Goal: Use online tool/utility: Utilize a website feature to perform a specific function

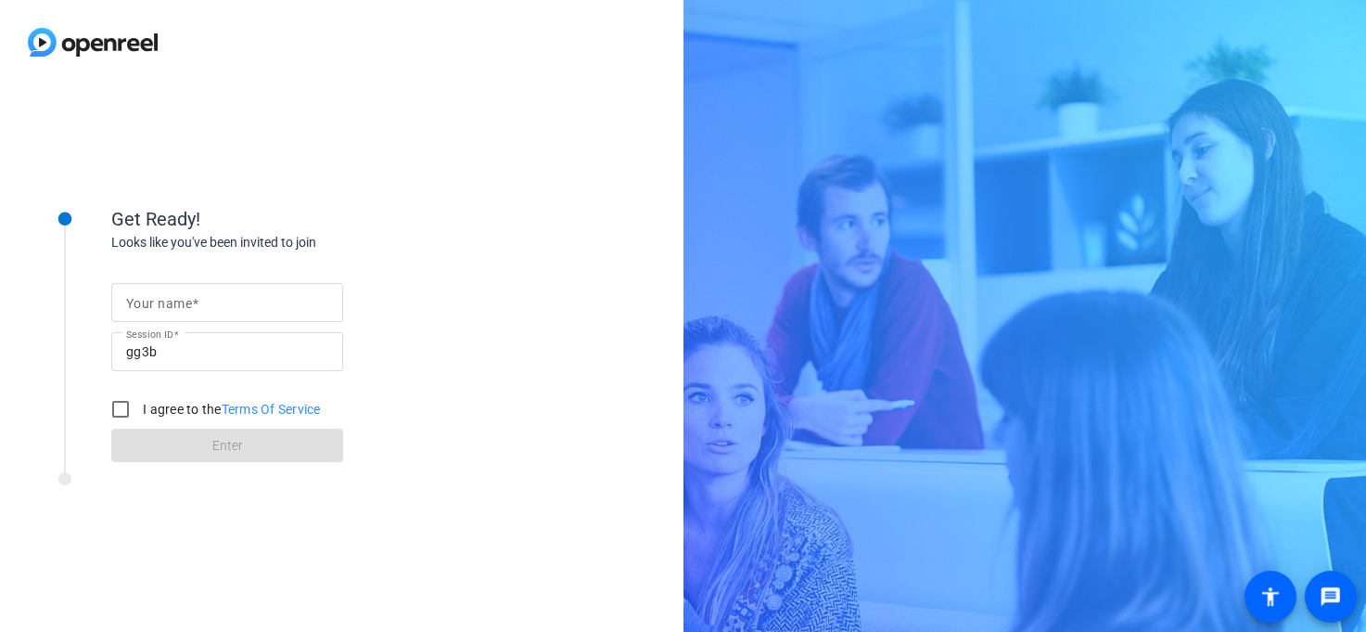
click at [223, 266] on input "Your name" at bounding box center [227, 302] width 202 height 22
type input "[PERSON_NAME]"
click at [122, 266] on input "I agree to the Terms Of Service" at bounding box center [120, 409] width 37 height 37
checkbox input "true"
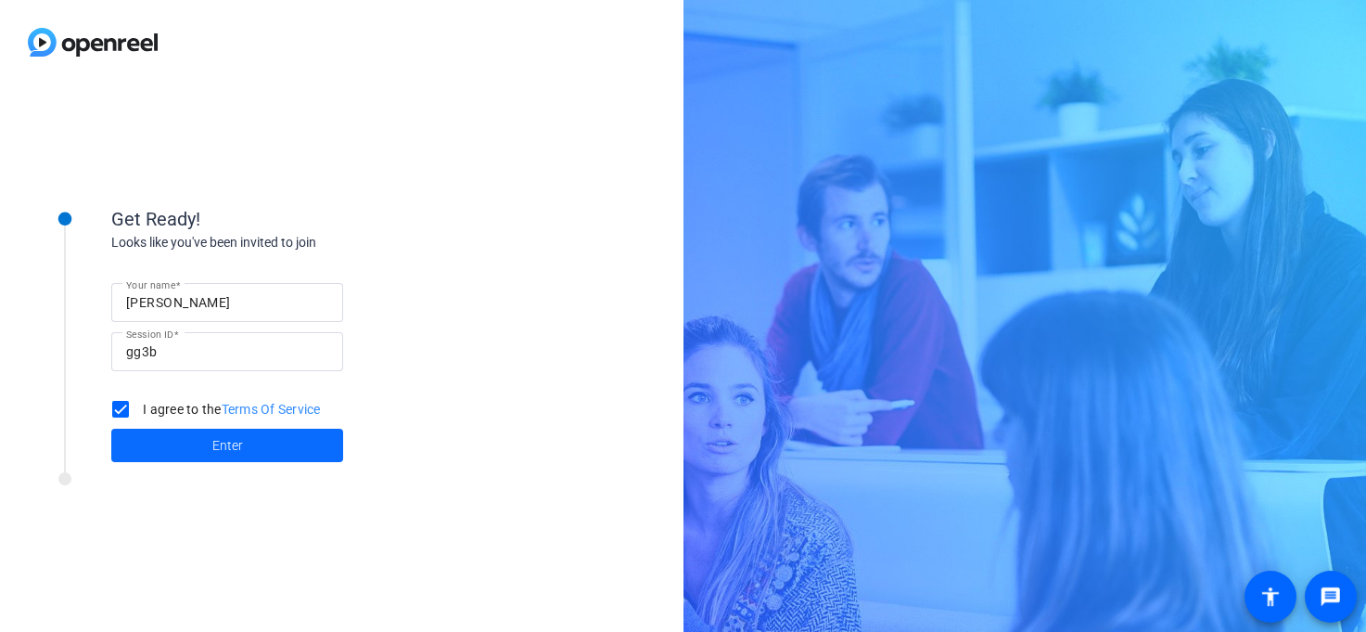
click at [150, 266] on span at bounding box center [227, 445] width 232 height 45
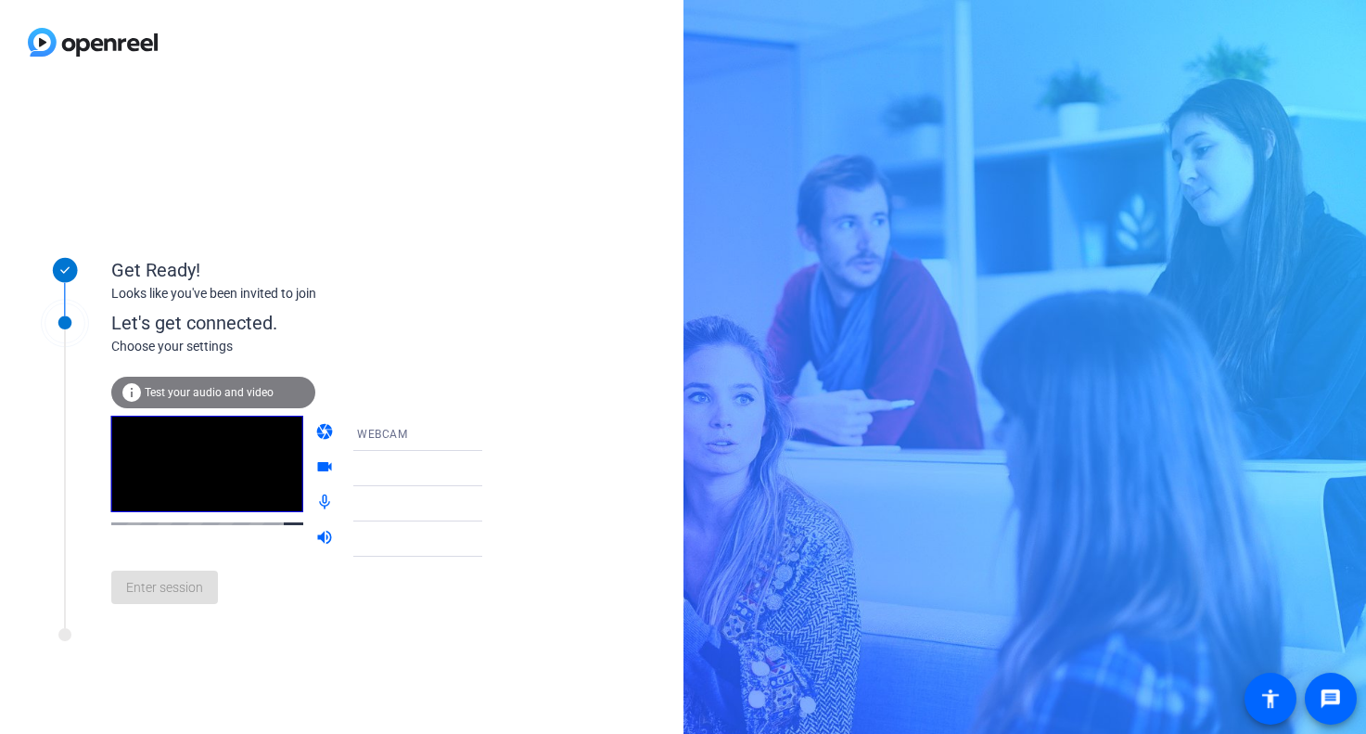
click at [259, 266] on span "Test your audio and video" at bounding box center [209, 392] width 129 height 13
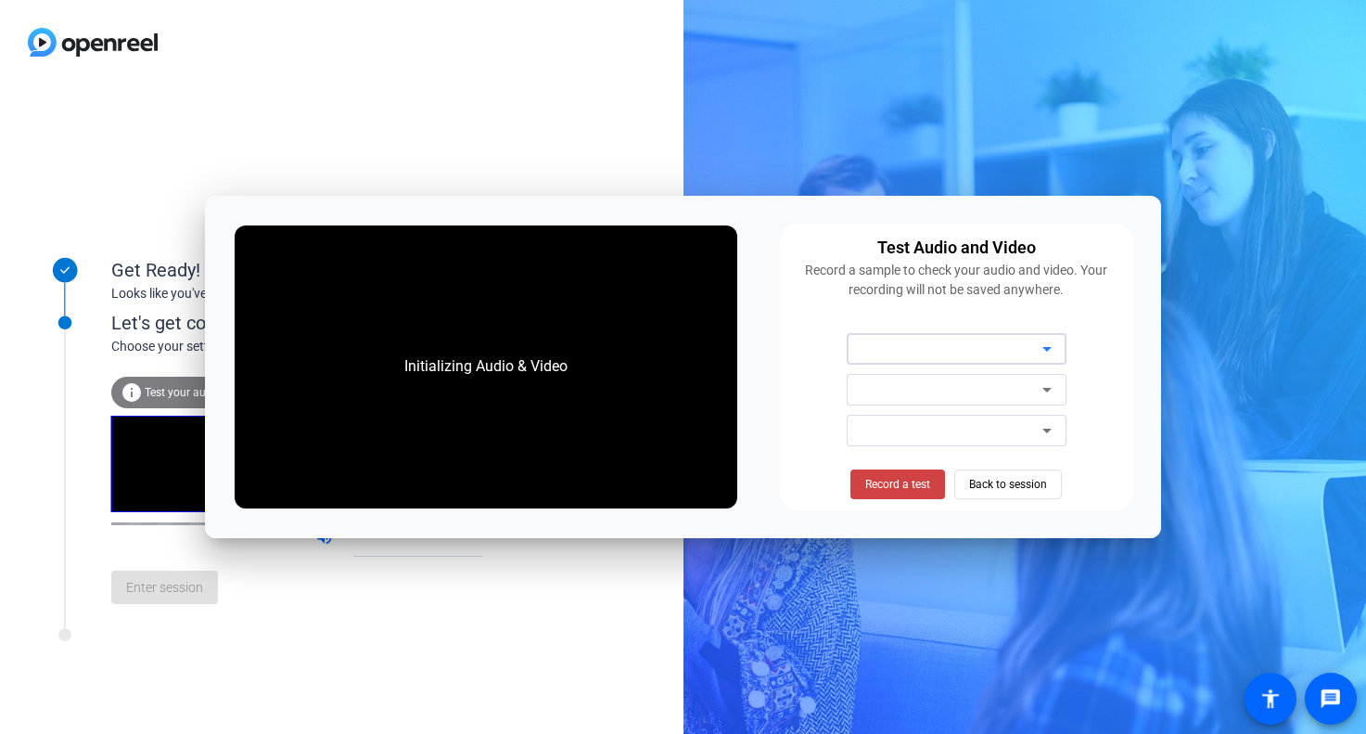
drag, startPoint x: 1057, startPoint y: 339, endPoint x: 1035, endPoint y: 355, distance: 27.3
click at [1057, 266] on icon at bounding box center [1047, 349] width 22 height 22
click at [1036, 266] on icon at bounding box center [1047, 349] width 22 height 22
click at [1024, 266] on div at bounding box center [964, 349] width 158 height 22
drag, startPoint x: 382, startPoint y: 471, endPoint x: 600, endPoint y: 471, distance: 218.0
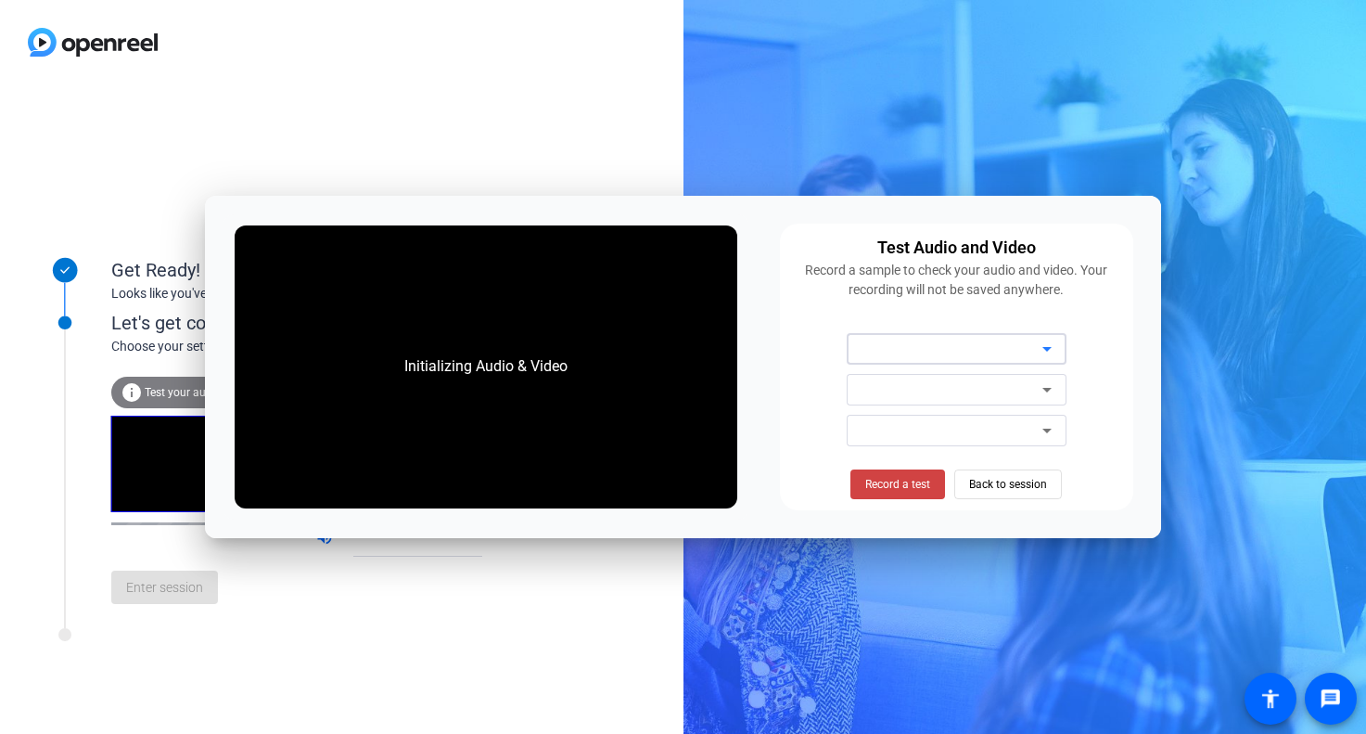
click at [599, 266] on div "Initializing Audio & Video" at bounding box center [486, 366] width 503 height 283
click at [467, 266] on div "Enter session" at bounding box center [315, 587] width 409 height 61
click at [1011, 266] on span "Back to session" at bounding box center [1008, 484] width 78 height 35
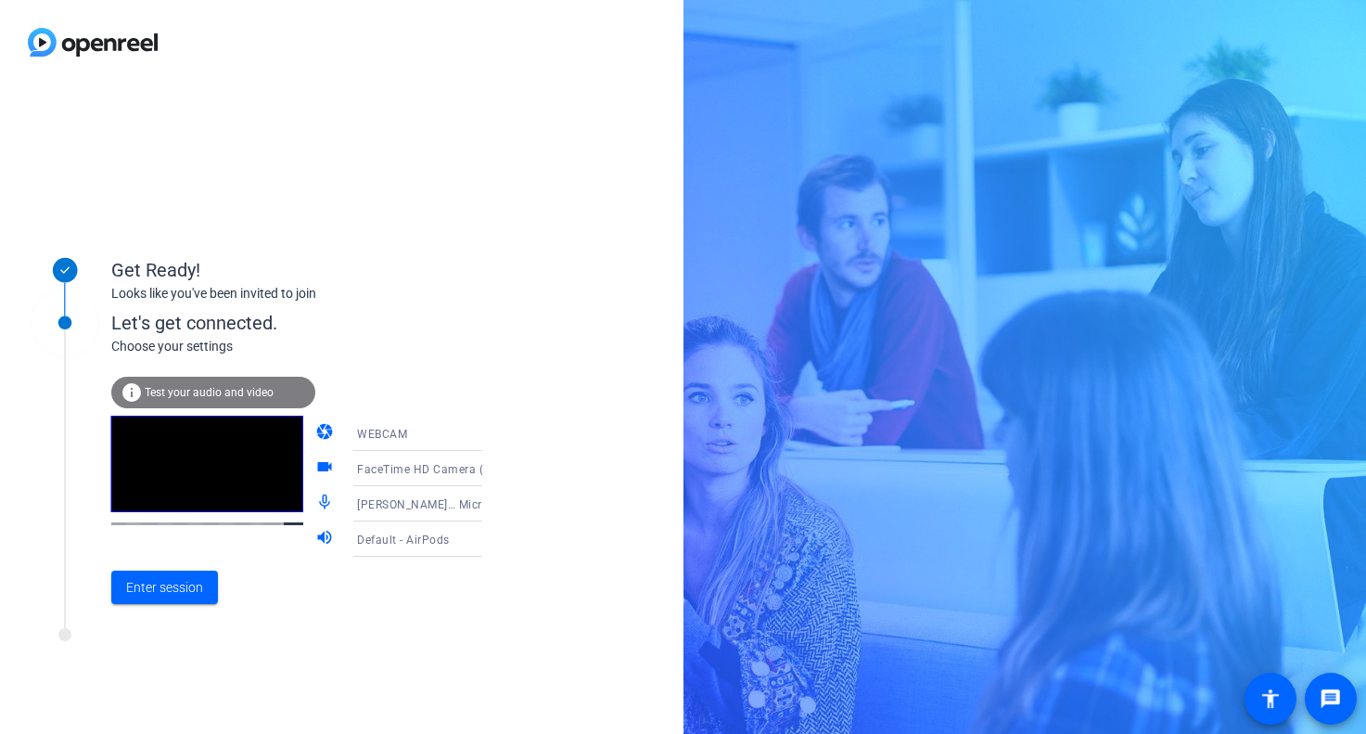
click at [403, 266] on span "[PERSON_NAME]… Microphone" at bounding box center [440, 503] width 166 height 15
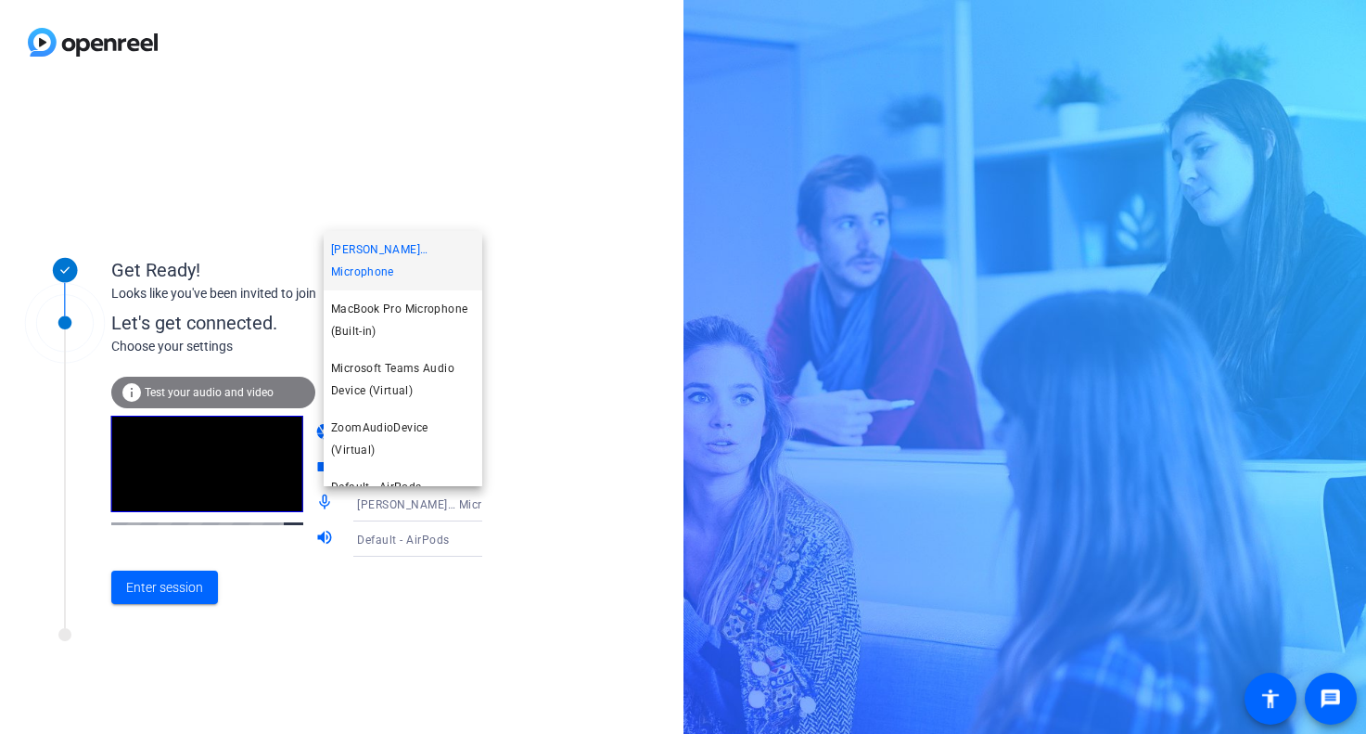
click at [370, 266] on span "AirPods" at bounding box center [352, 524] width 43 height 22
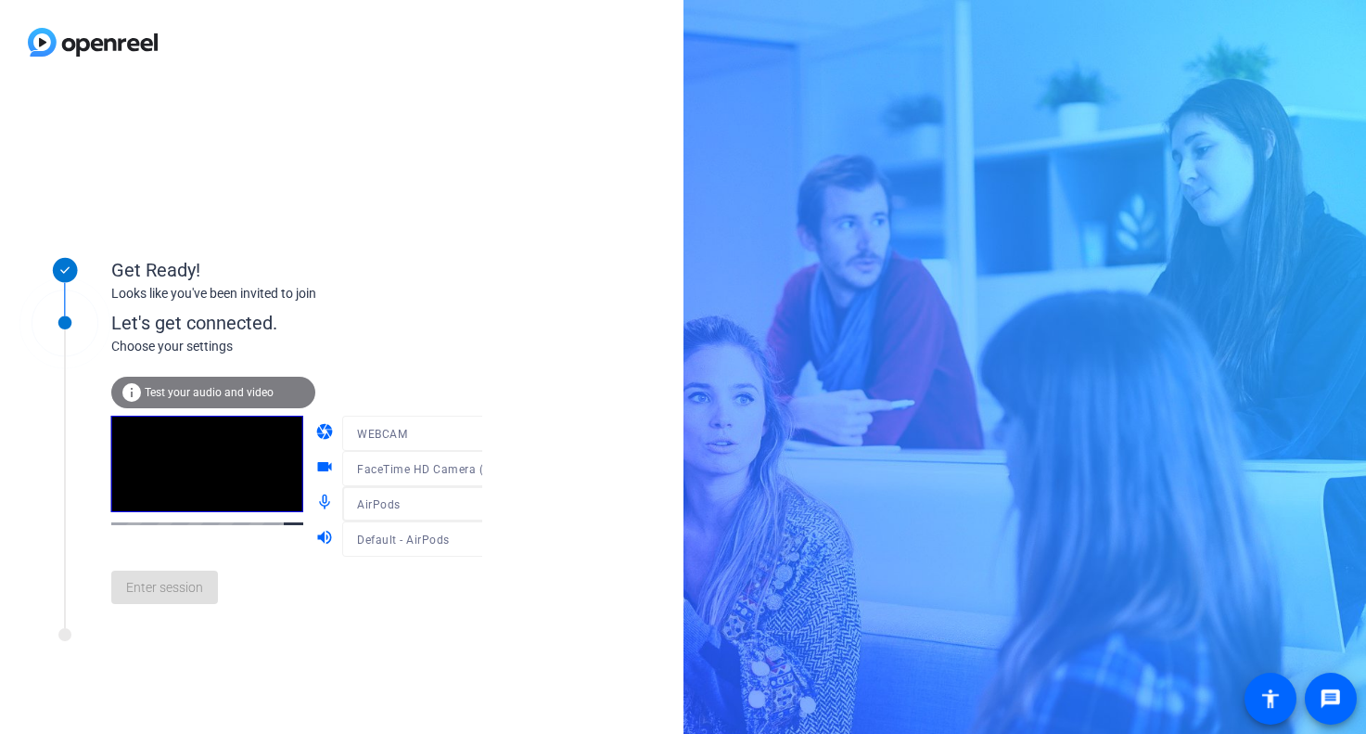
scroll to position [12, 0]
click at [171, 266] on span "Enter session" at bounding box center [164, 587] width 77 height 19
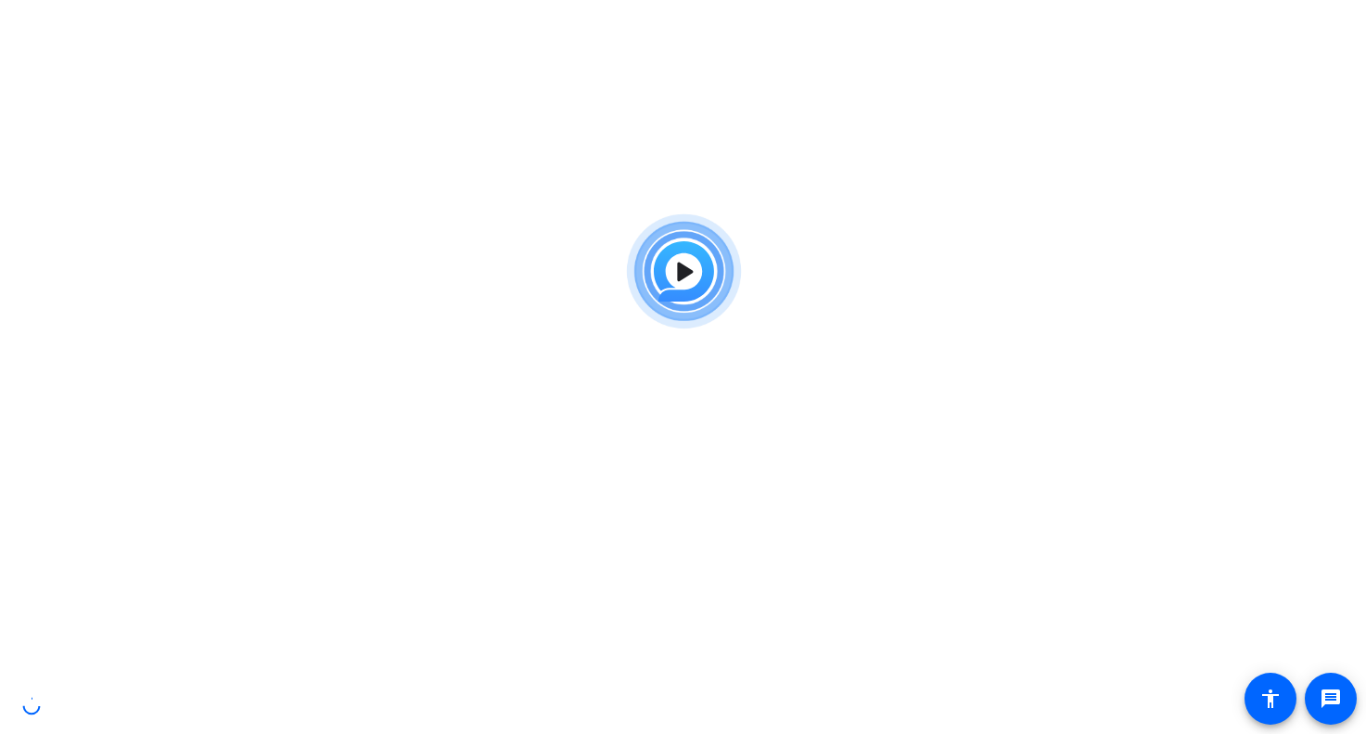
click at [672, 207] on body "Accessibility Screen-Reader Guide, Feedback, and Issue Reporting | New window m…" at bounding box center [683, 572] width 1366 height 734
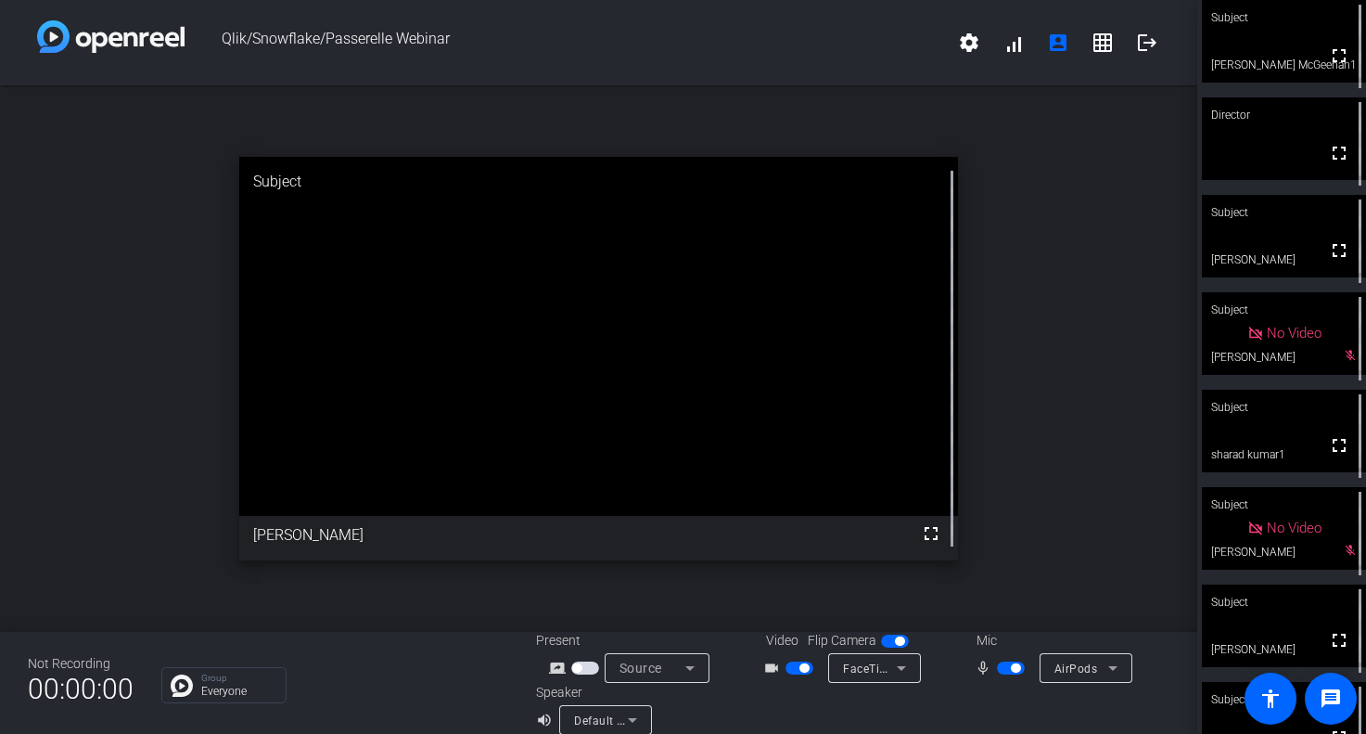
click at [1011, 667] on span "button" at bounding box center [1015, 667] width 9 height 9
click at [1010, 668] on span "button" at bounding box center [1011, 667] width 28 height 13
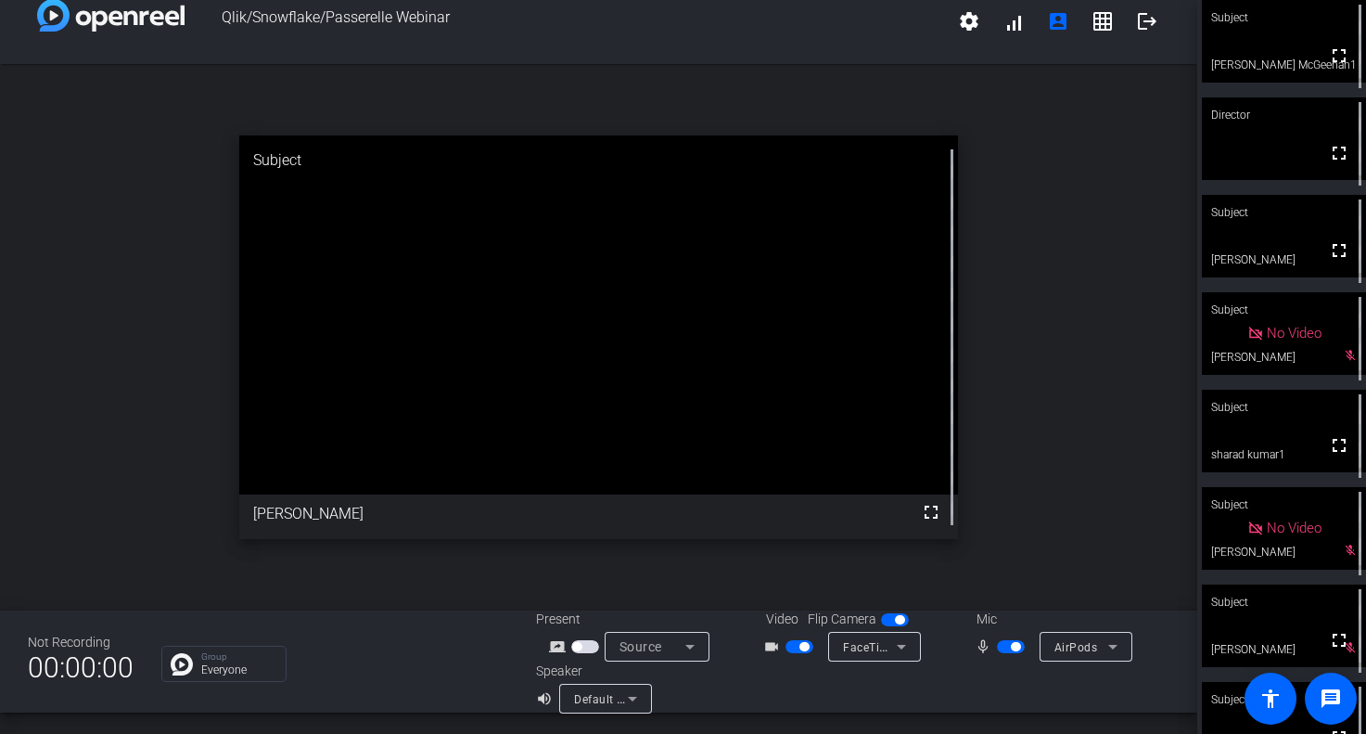
scroll to position [45, 0]
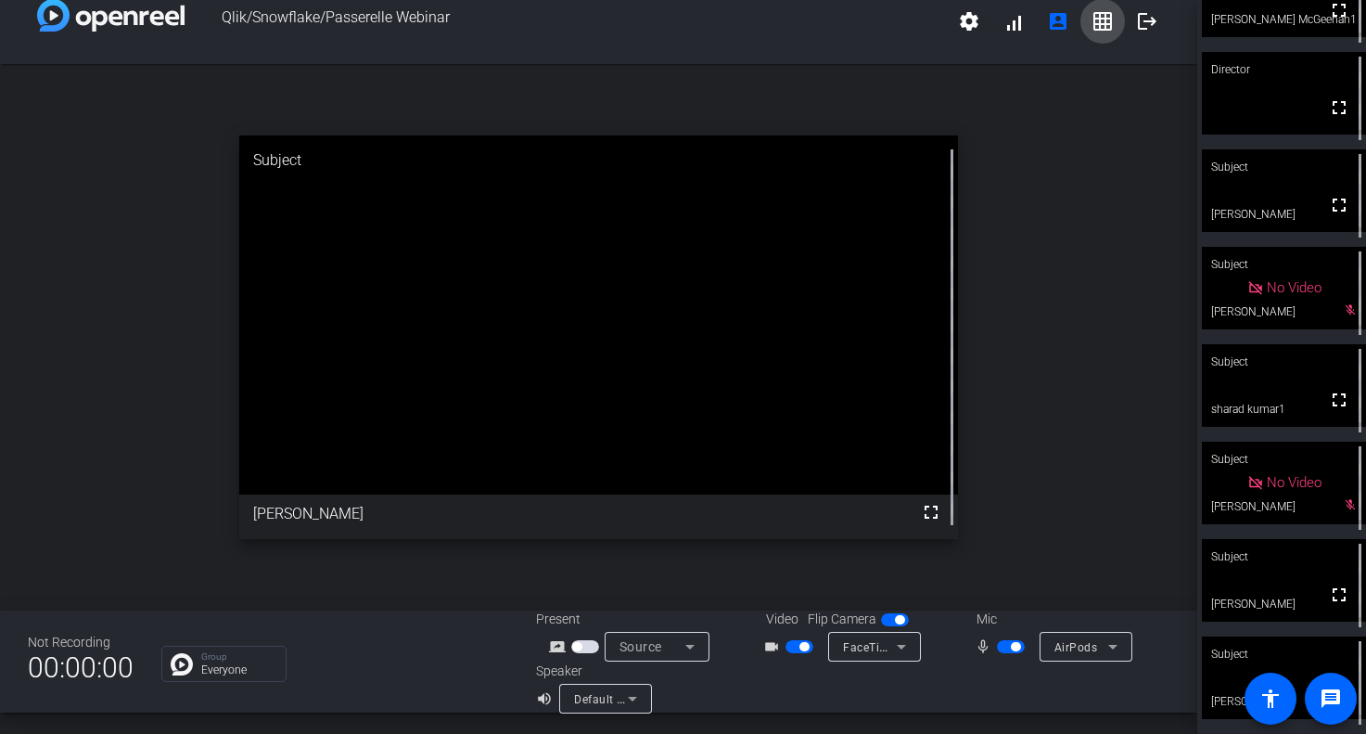
click at [1107, 18] on mat-icon "grid_on" at bounding box center [1103, 21] width 22 height 22
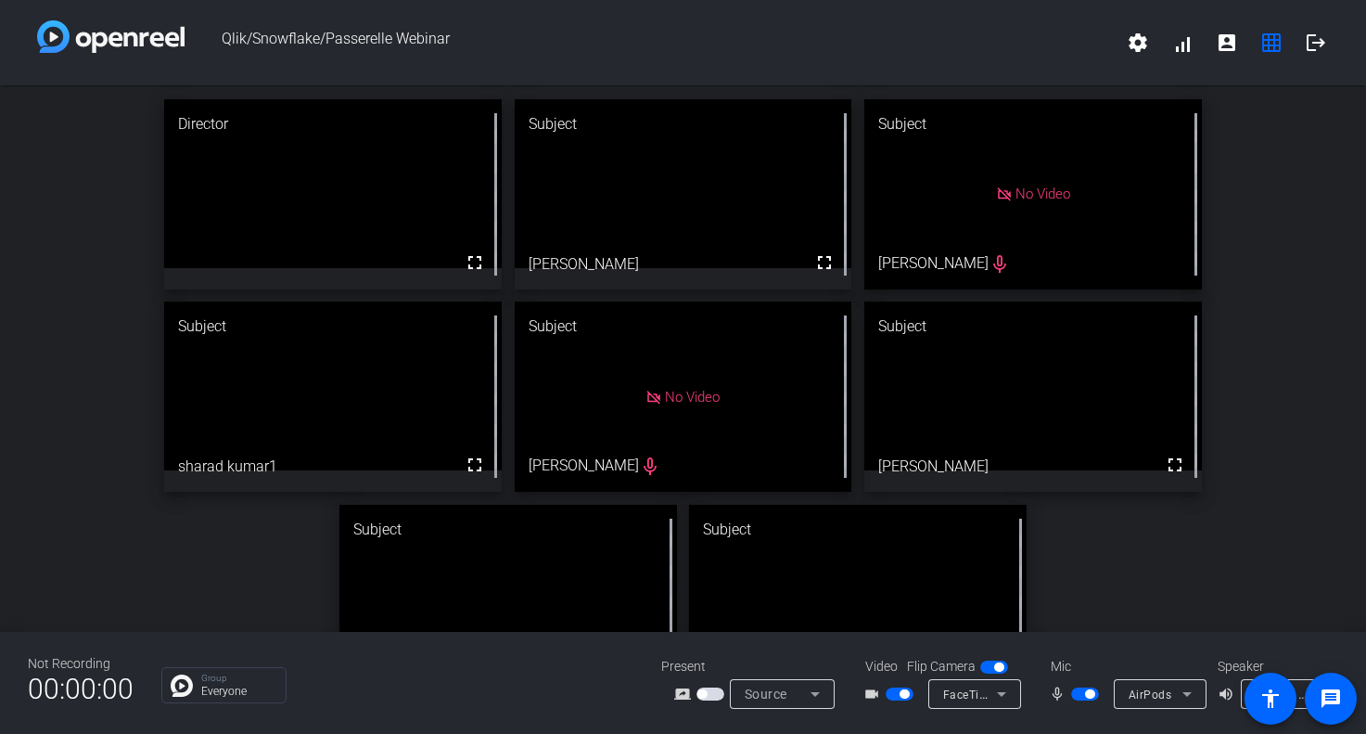
scroll to position [76, 0]
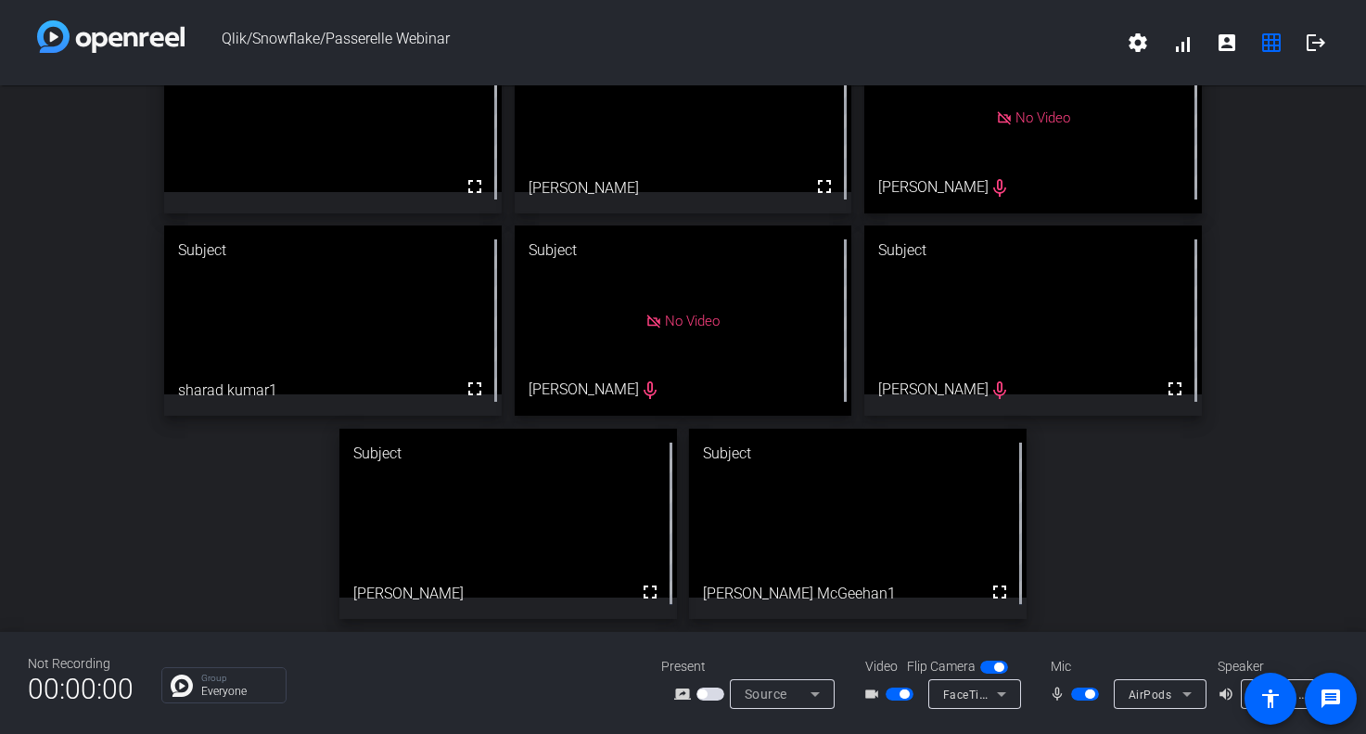
click at [1091, 690] on span "button" at bounding box center [1089, 693] width 9 height 9
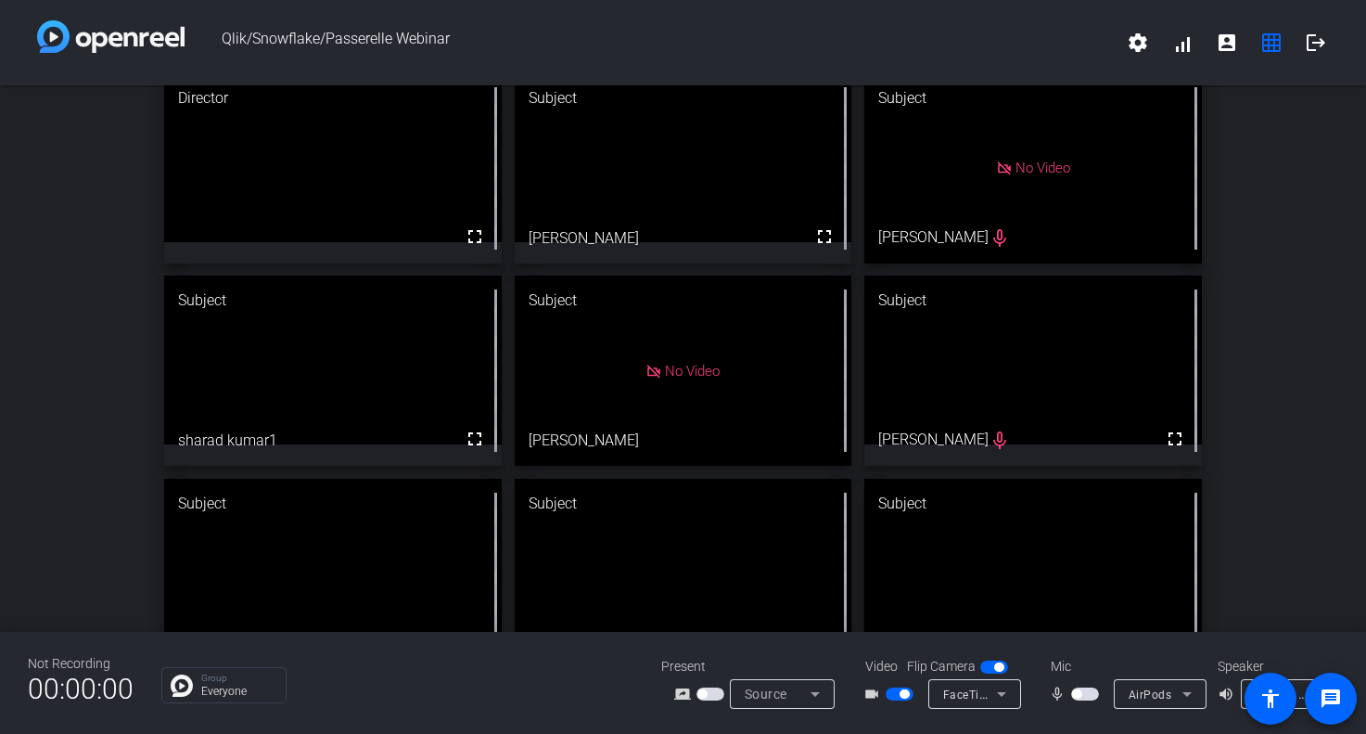
scroll to position [31, 0]
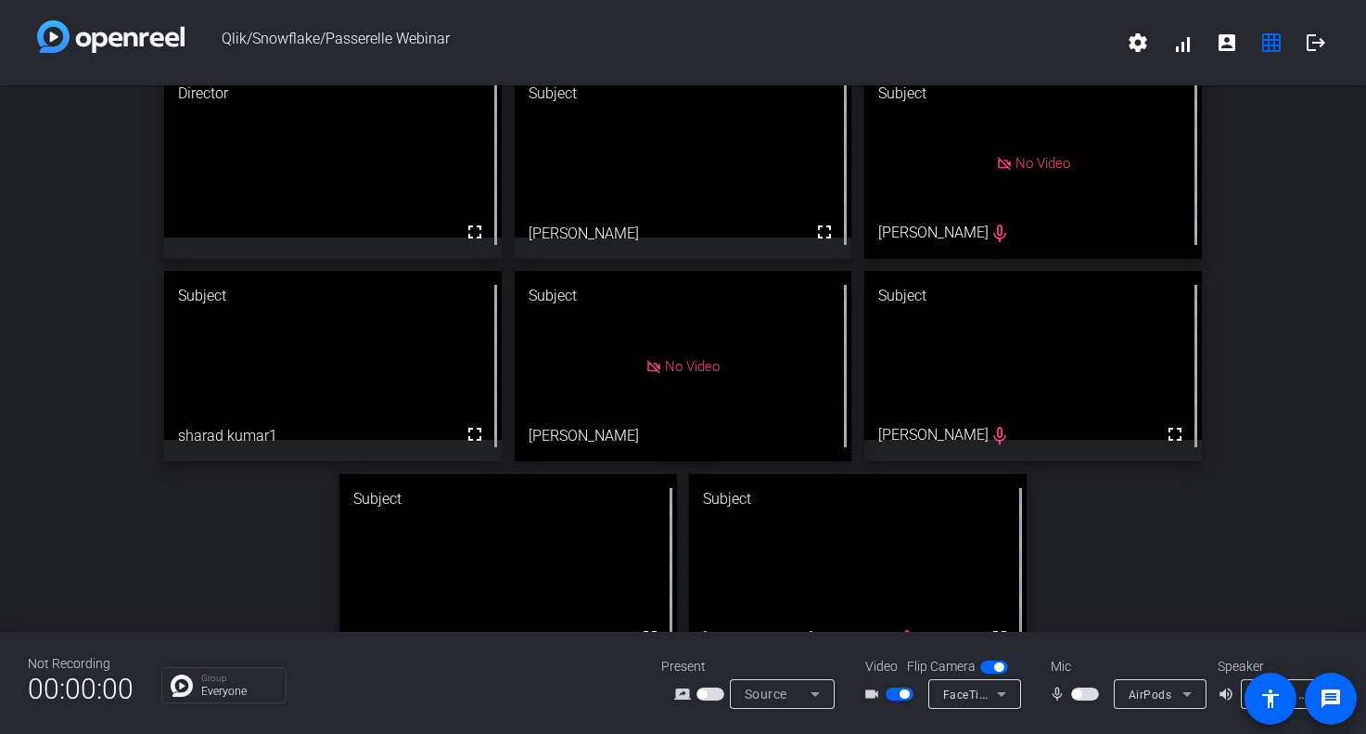
click at [1076, 692] on span "button" at bounding box center [1076, 693] width 9 height 9
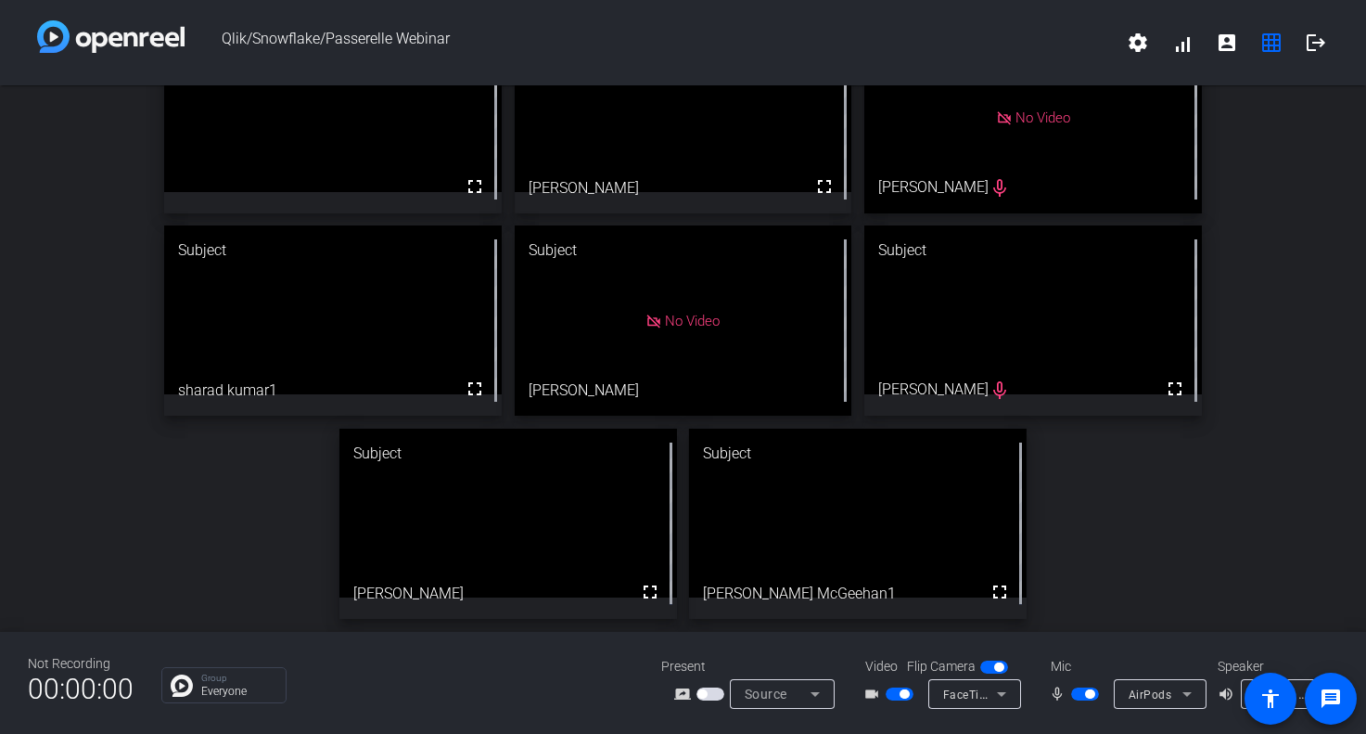
scroll to position [76, 0]
click at [1062, 697] on mat-icon "mic_none" at bounding box center [1060, 694] width 22 height 22
click at [1071, 694] on div at bounding box center [1087, 693] width 32 height 13
click at [1050, 695] on mat-icon "mic_none" at bounding box center [1060, 694] width 22 height 22
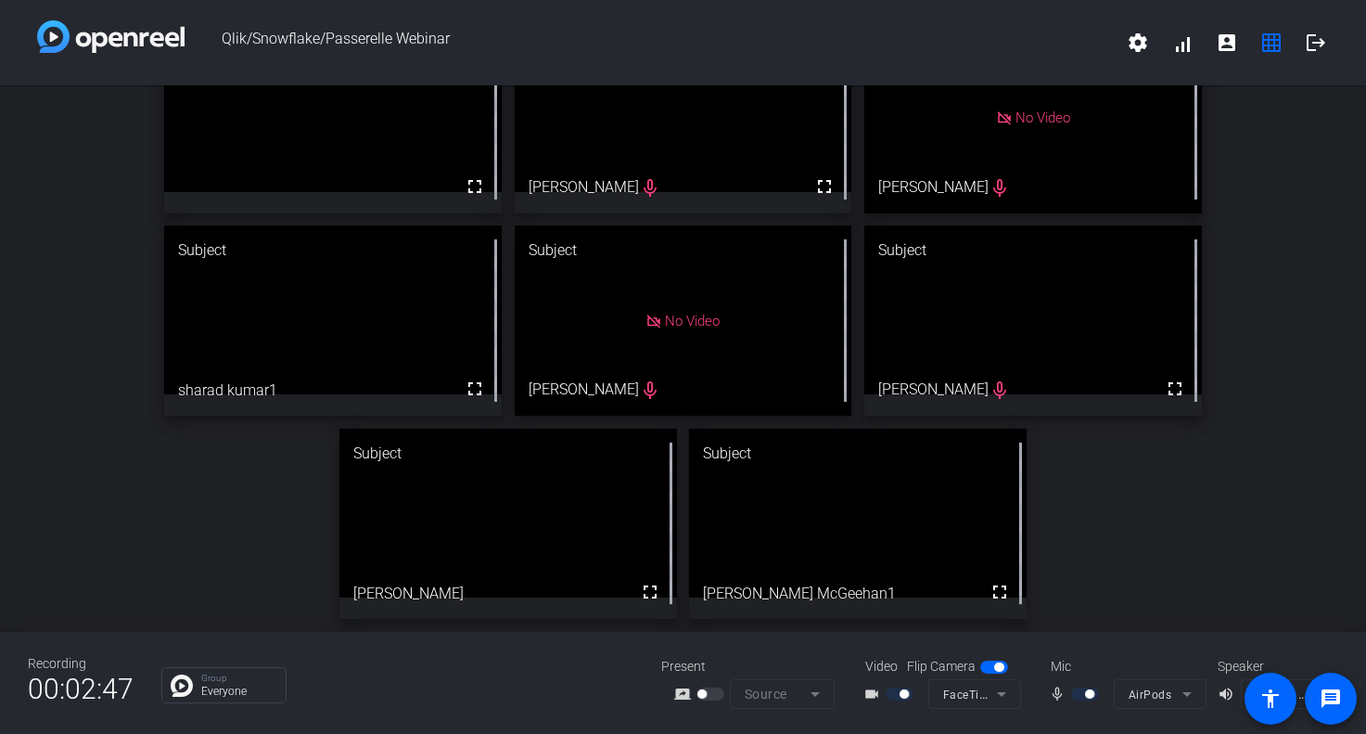
click at [1050, 695] on mat-icon "mic_none" at bounding box center [1060, 694] width 22 height 22
click at [886, 553] on video at bounding box center [858, 513] width 338 height 169
click at [1210, 593] on div "Director fullscreen Subject fullscreen Andrew Rourke mic_none Subject No Video …" at bounding box center [683, 320] width 1366 height 623
click at [1085, 691] on span "button" at bounding box center [1089, 693] width 9 height 9
click at [1172, 587] on div "Director fullscreen Subject fullscreen Andrew Rourke mic_none Subject No Video …" at bounding box center [683, 320] width 1366 height 623
